Goal: Task Accomplishment & Management: Use online tool/utility

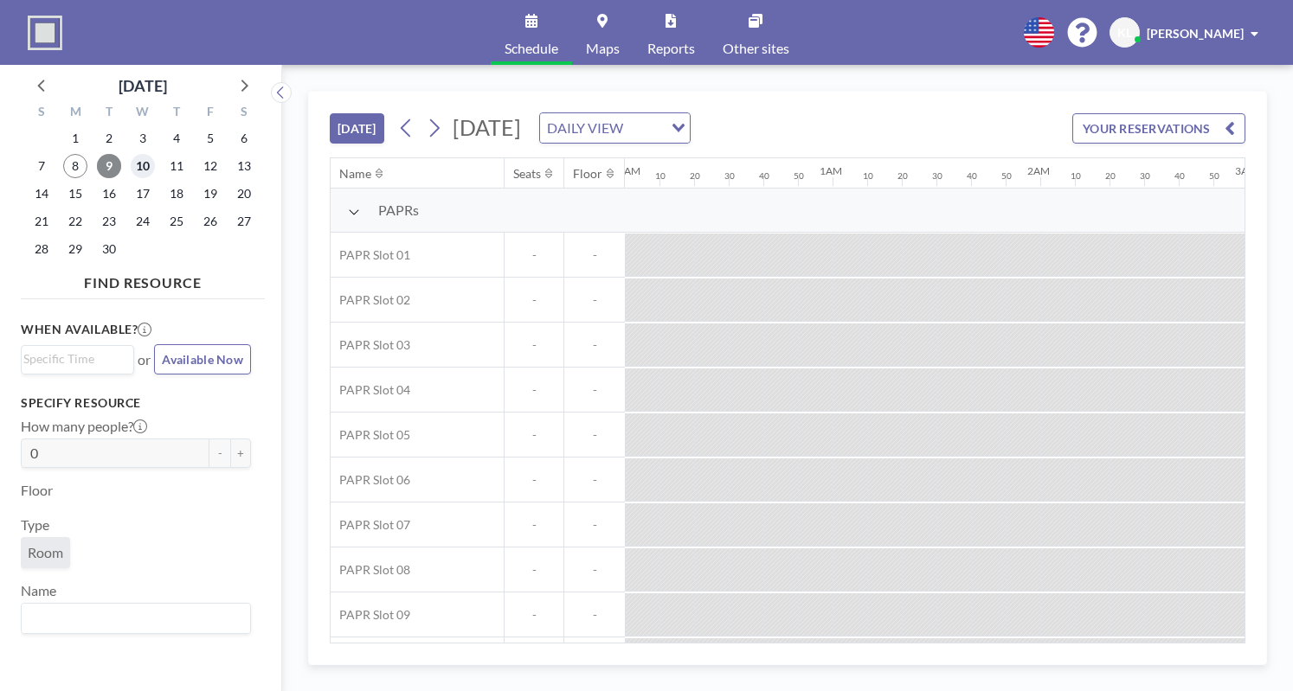
drag, startPoint x: 139, startPoint y: 169, endPoint x: 97, endPoint y: 169, distance: 42.4
click at [139, 169] on span "10" at bounding box center [143, 166] width 24 height 24
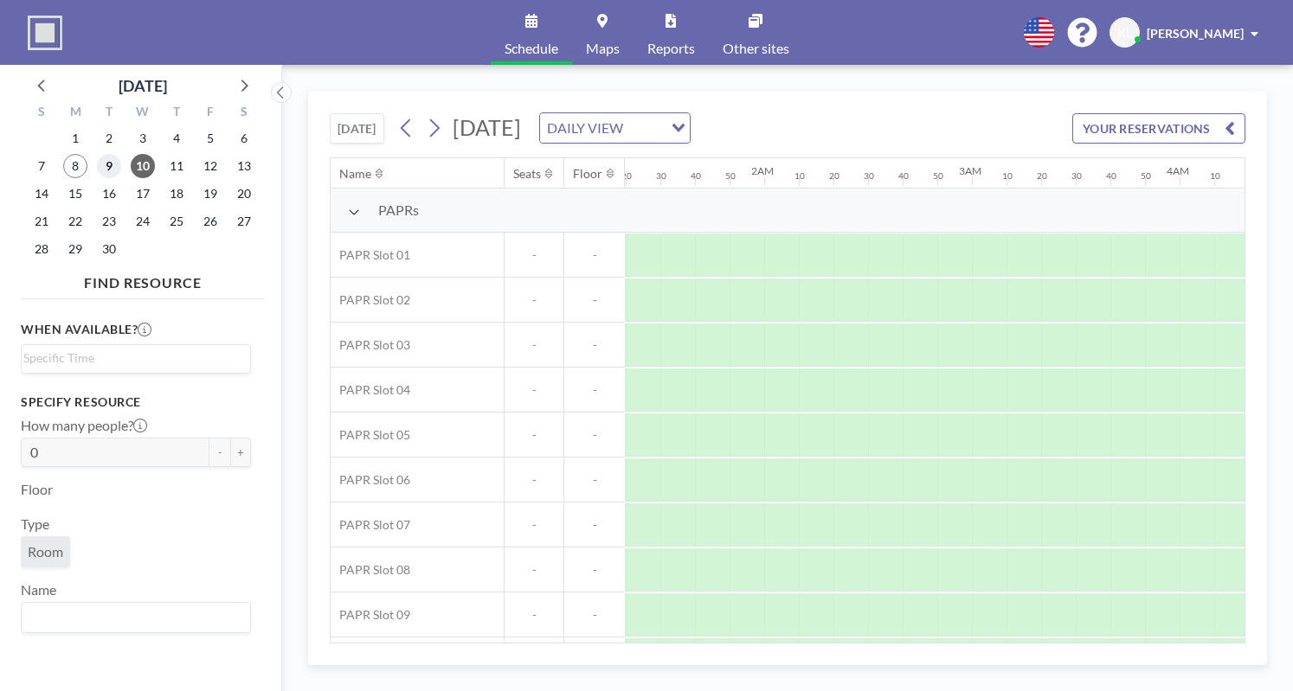
scroll to position [0, 1075]
click at [111, 164] on span "9" at bounding box center [109, 166] width 24 height 24
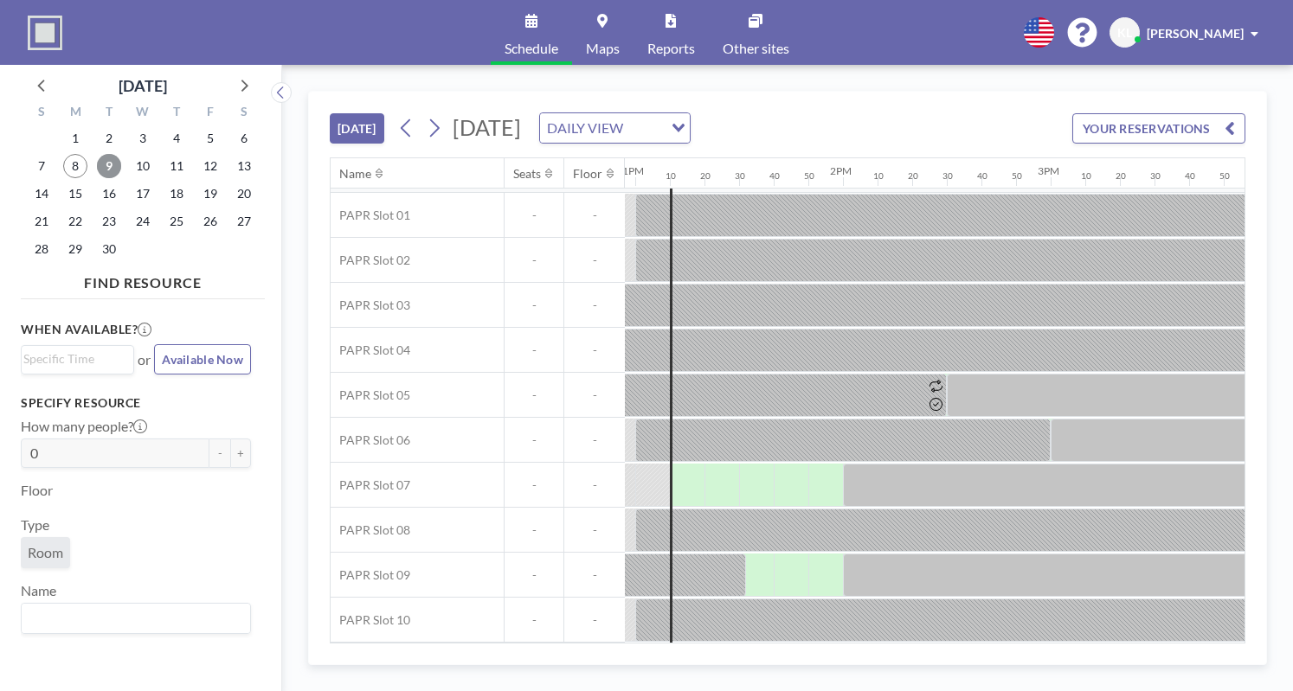
scroll to position [45, 2641]
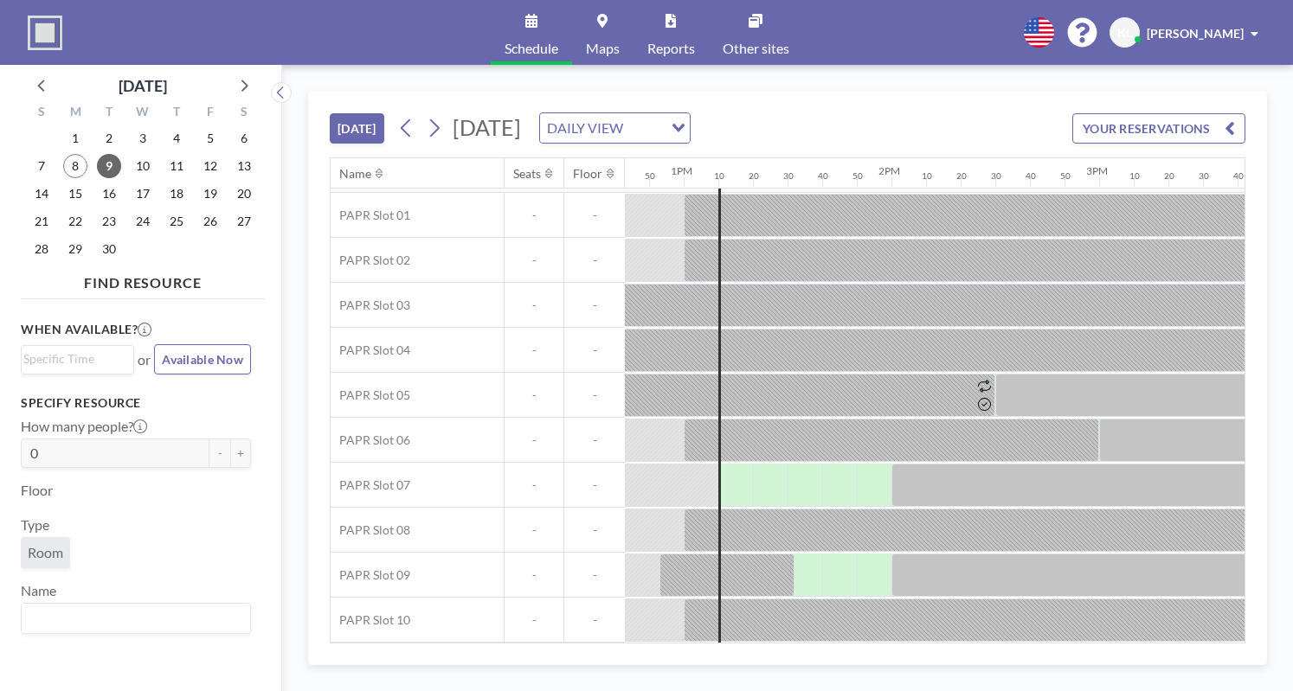
drag, startPoint x: 892, startPoint y: 645, endPoint x: 933, endPoint y: 643, distance: 40.7
click at [933, 643] on div "[DATE] [DATE] DAILY VIEW Loading... YOUR RESERVATIONS Name Seats Floor 12AM 10 …" at bounding box center [787, 378] width 959 height 575
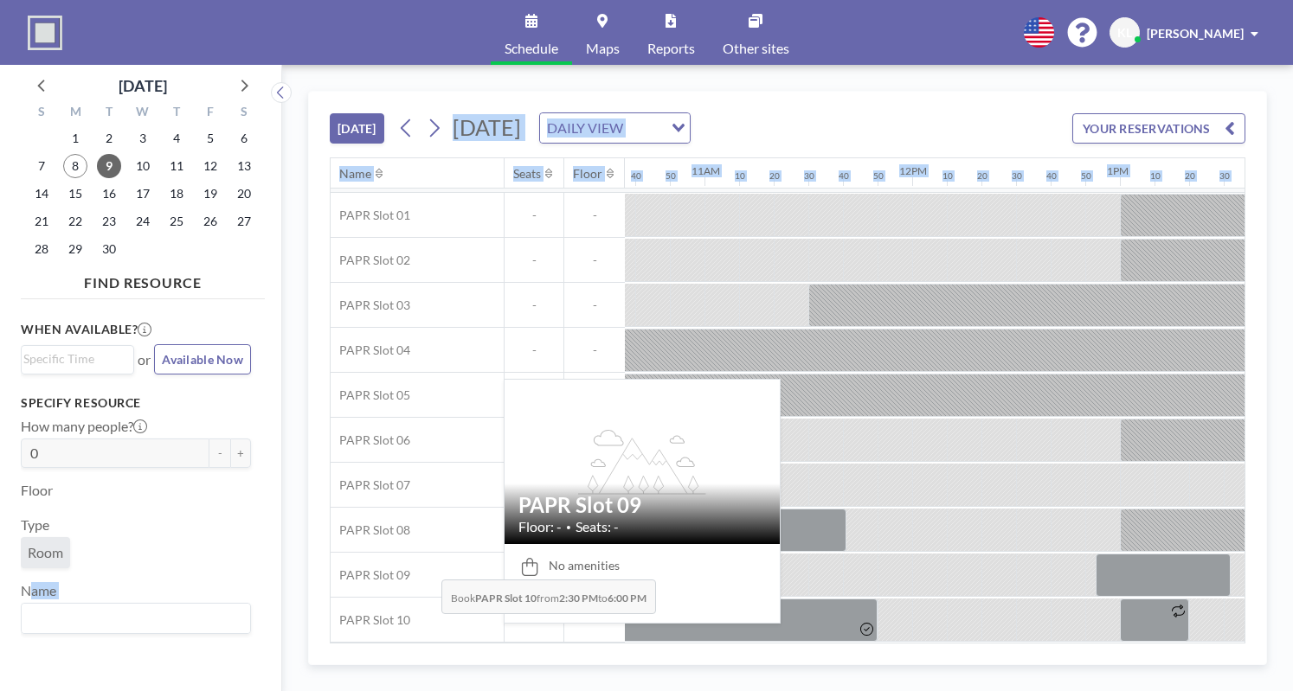
scroll to position [45, 0]
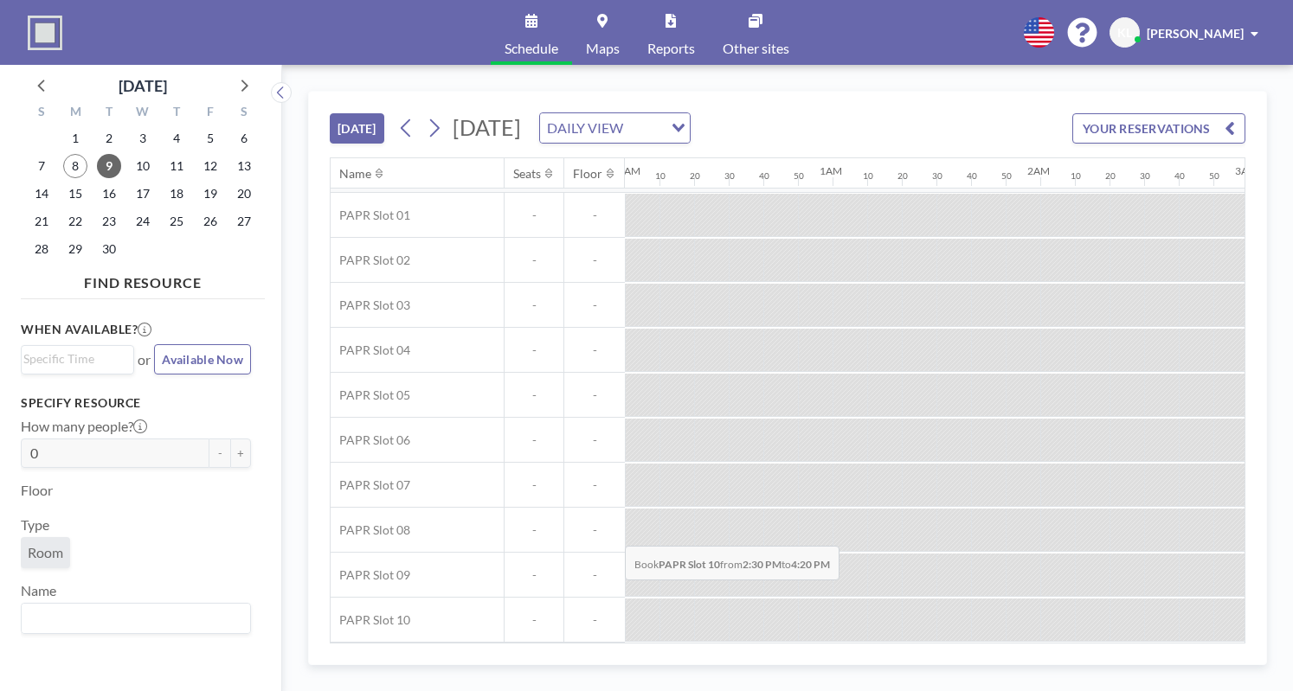
drag, startPoint x: 940, startPoint y: 608, endPoint x: 611, endPoint y: 591, distance: 329.3
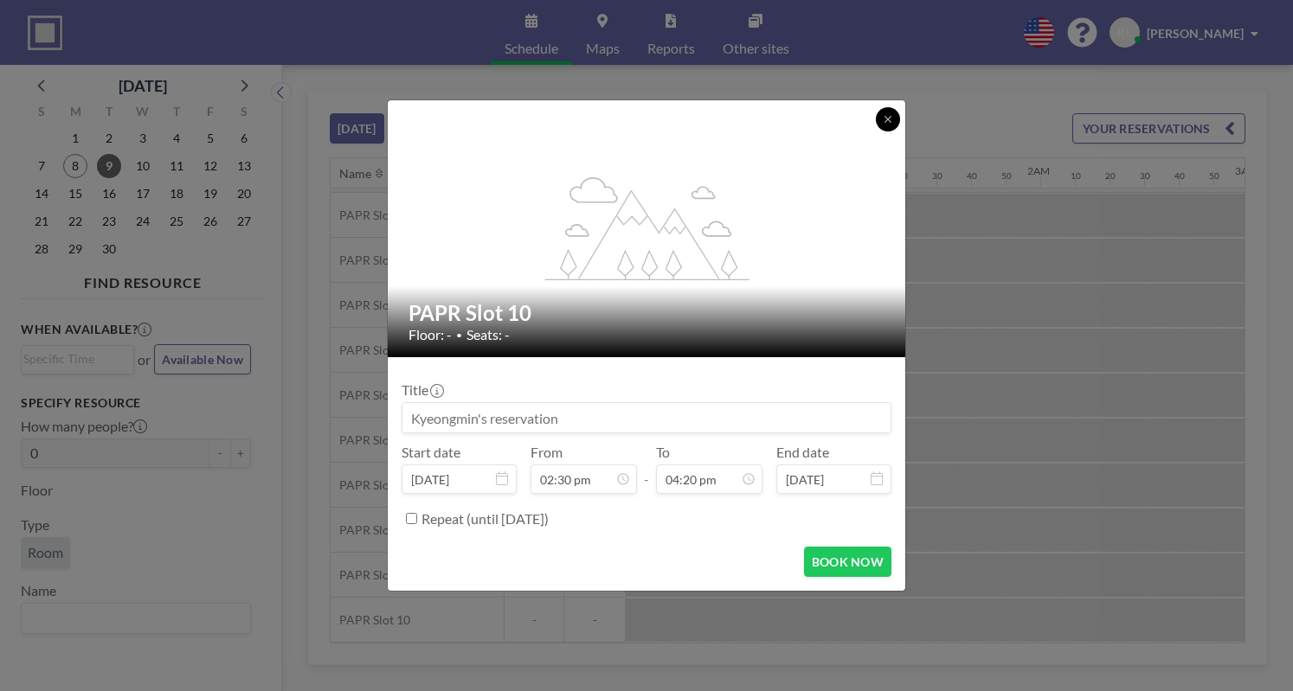
click at [883, 131] on button at bounding box center [888, 119] width 24 height 24
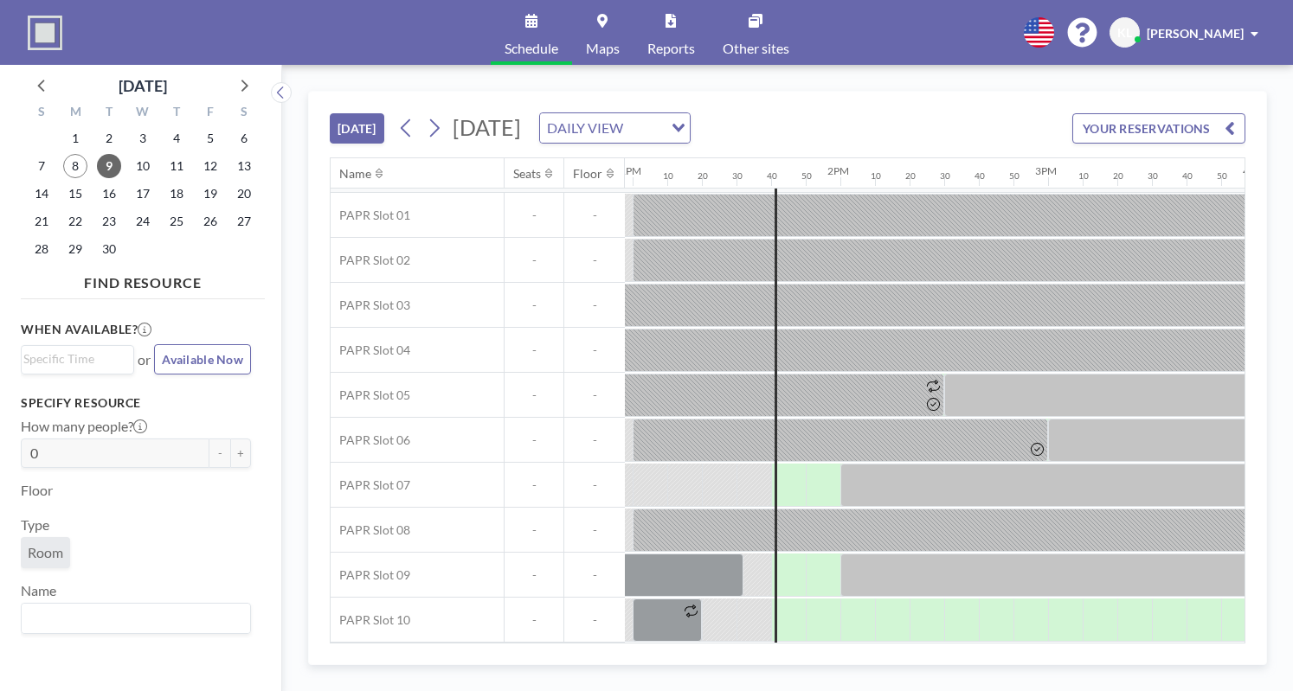
scroll to position [45, 2802]
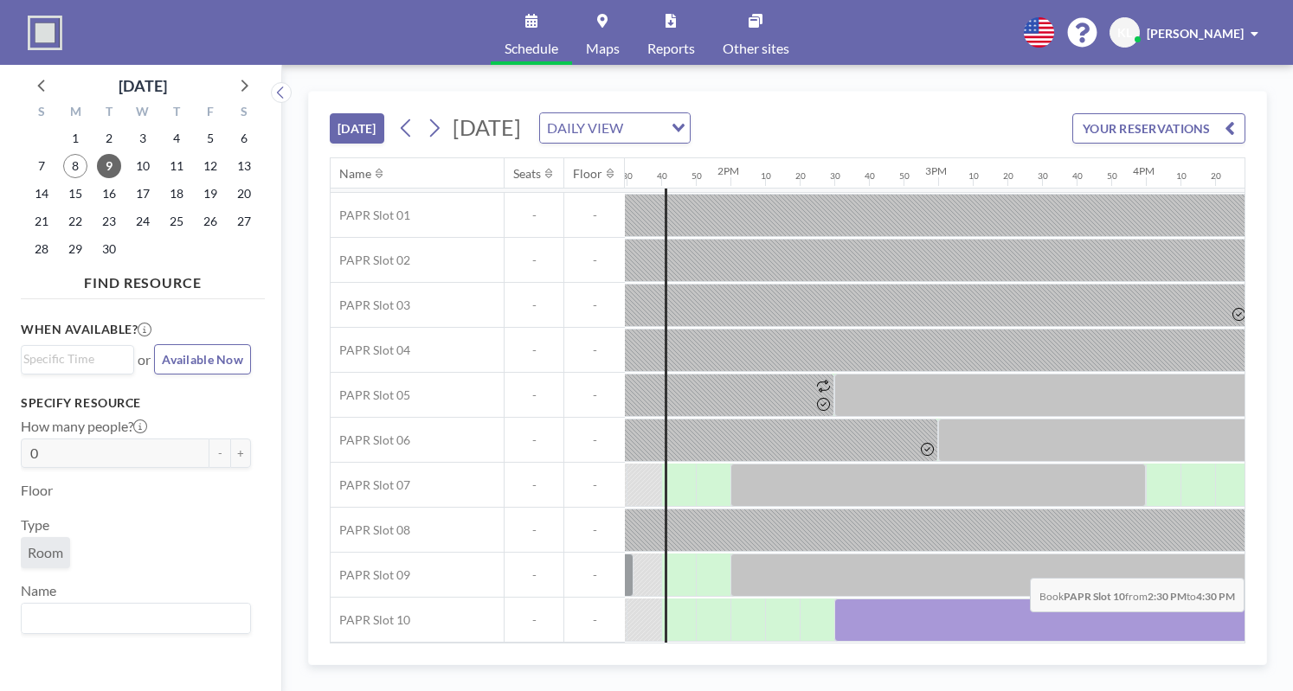
click at [1231, 623] on div at bounding box center [1041, 620] width 415 height 43
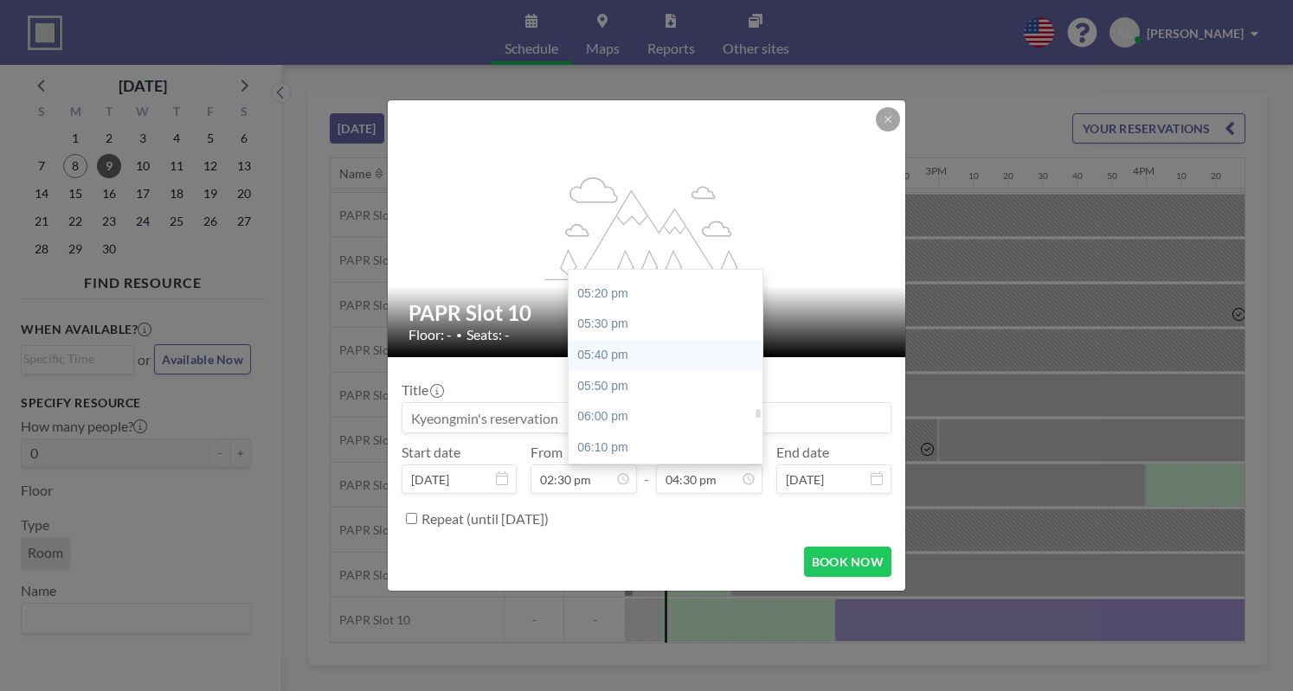
scroll to position [3223, 0]
click at [646, 401] on div "06:00 pm" at bounding box center [670, 389] width 202 height 31
type input "06:00 pm"
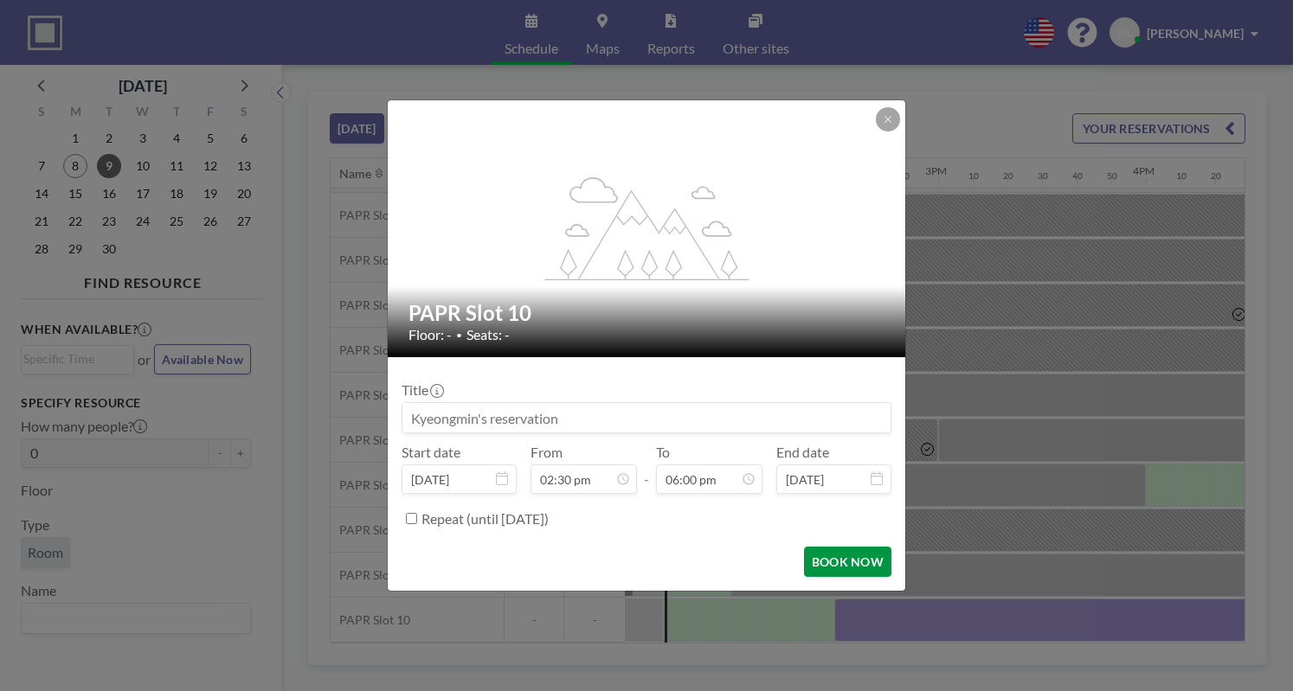
click at [850, 564] on button "BOOK NOW" at bounding box center [847, 562] width 87 height 30
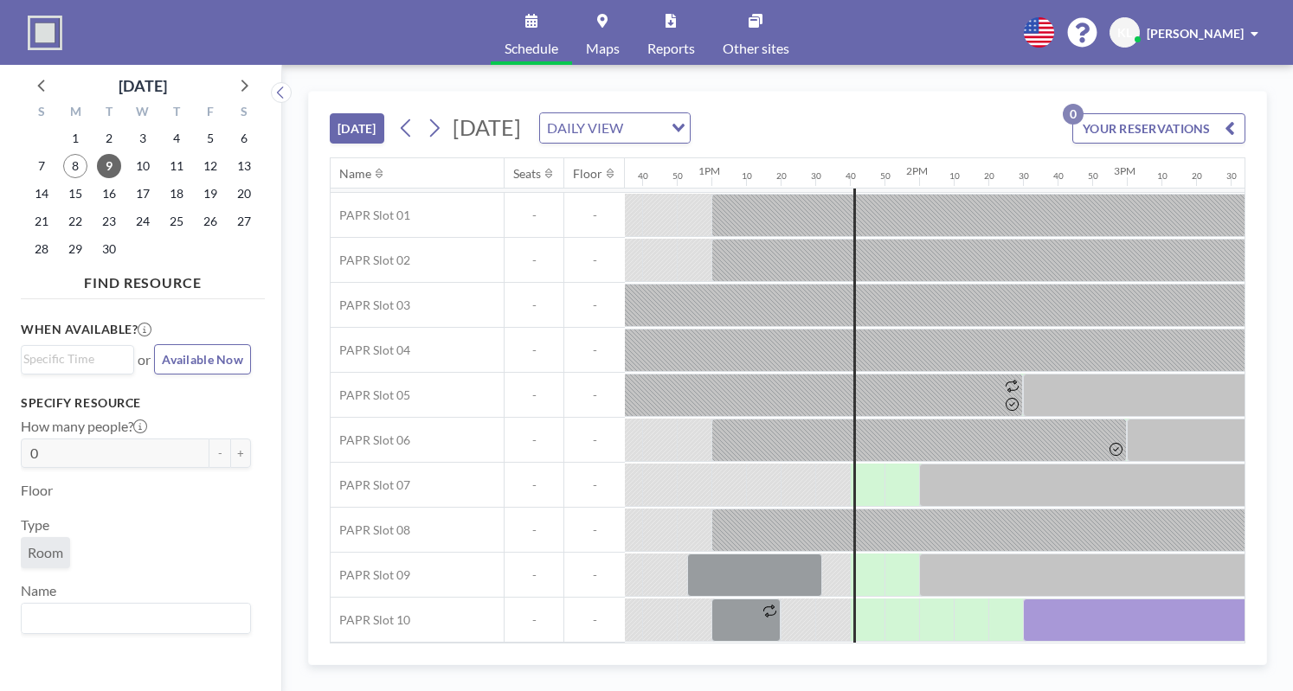
scroll to position [45, 2617]
